Goal: Information Seeking & Learning: Check status

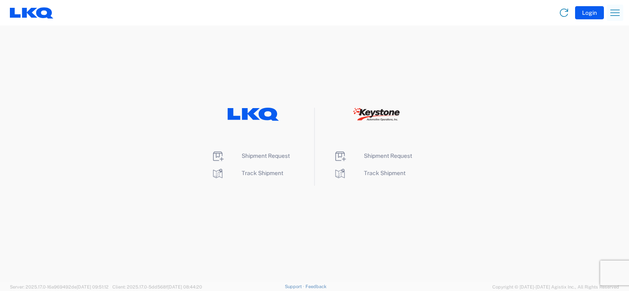
click at [617, 14] on icon "button" at bounding box center [614, 12] width 13 height 13
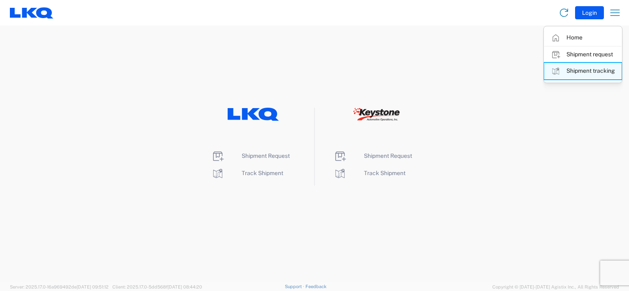
click at [591, 72] on link "Shipment tracking" at bounding box center [582, 71] width 77 height 16
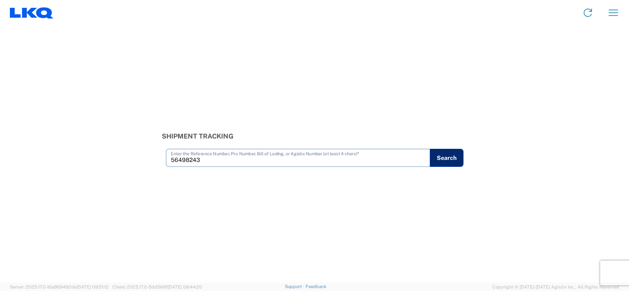
type input "56498243"
click at [443, 157] on button "Search" at bounding box center [446, 158] width 34 height 18
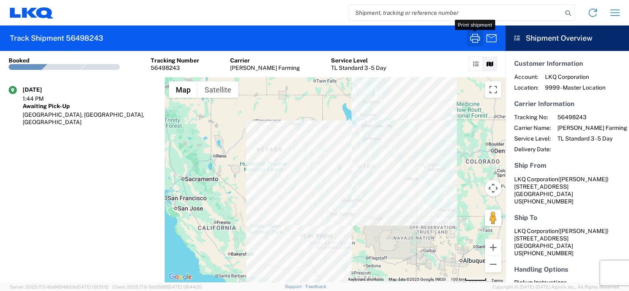
click at [479, 41] on icon "button" at bounding box center [474, 38] width 13 height 13
